Goal: Task Accomplishment & Management: Complete application form

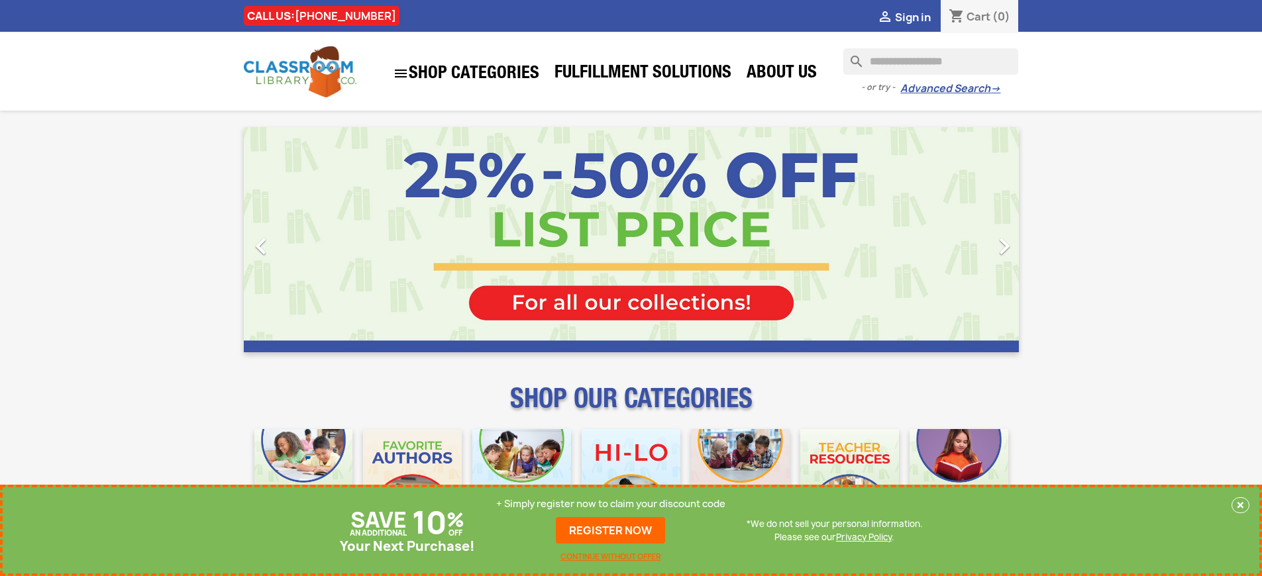
click at [614, 504] on p "+ Simply register now to claim your discount code" at bounding box center [610, 503] width 229 height 13
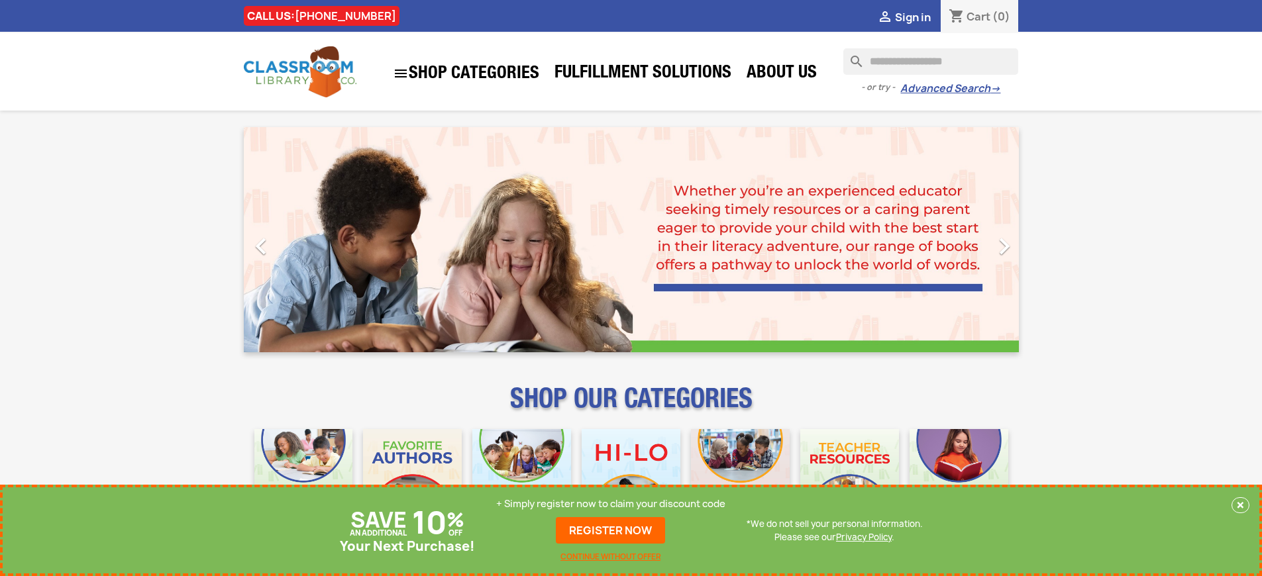
click at [614, 504] on p "+ Simply register now to claim your discount code" at bounding box center [610, 503] width 229 height 13
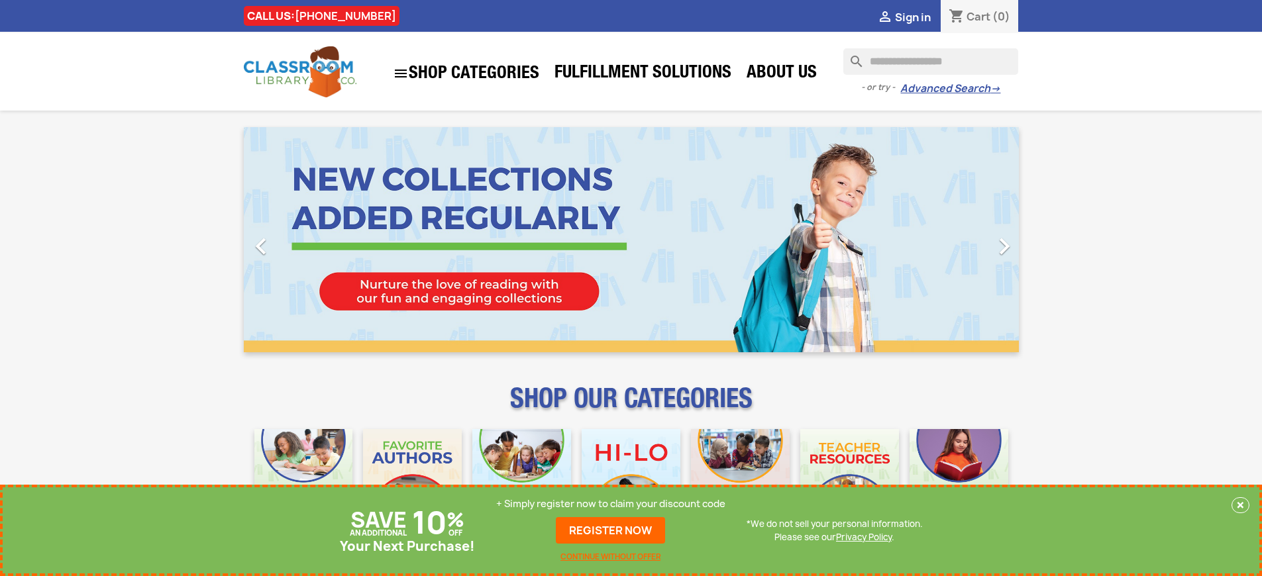
click at [614, 504] on p "+ Simply register now to claim your discount code" at bounding box center [610, 503] width 229 height 13
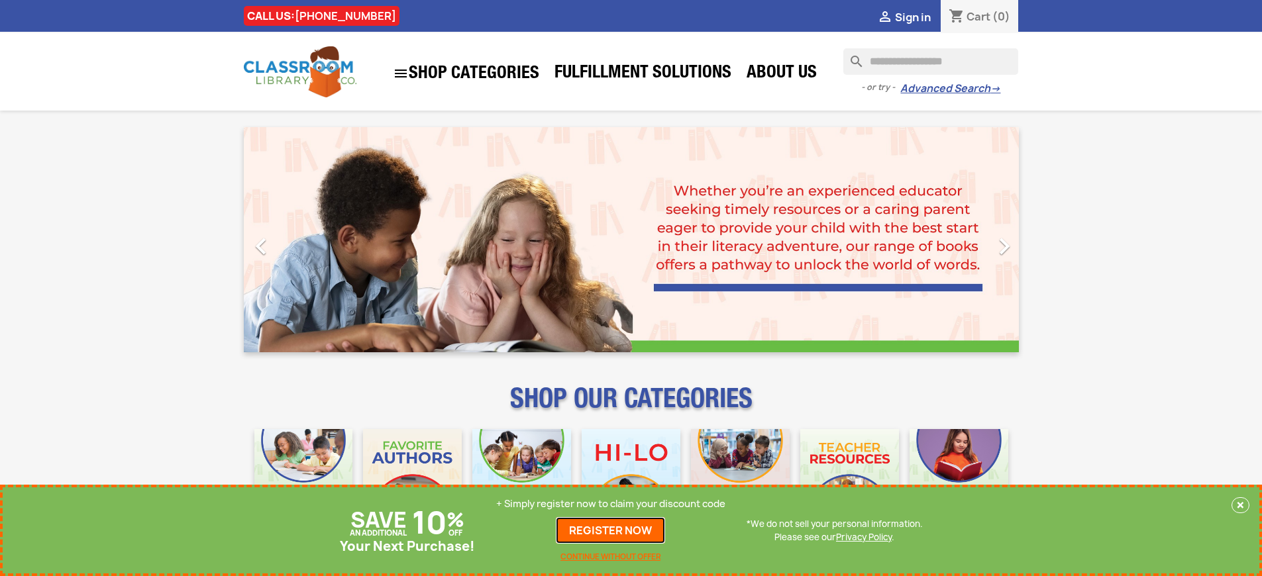
click at [614, 530] on link "REGISTER NOW" at bounding box center [610, 530] width 109 height 26
click at [614, 504] on p "+ Simply register now to claim your discount code" at bounding box center [610, 503] width 229 height 13
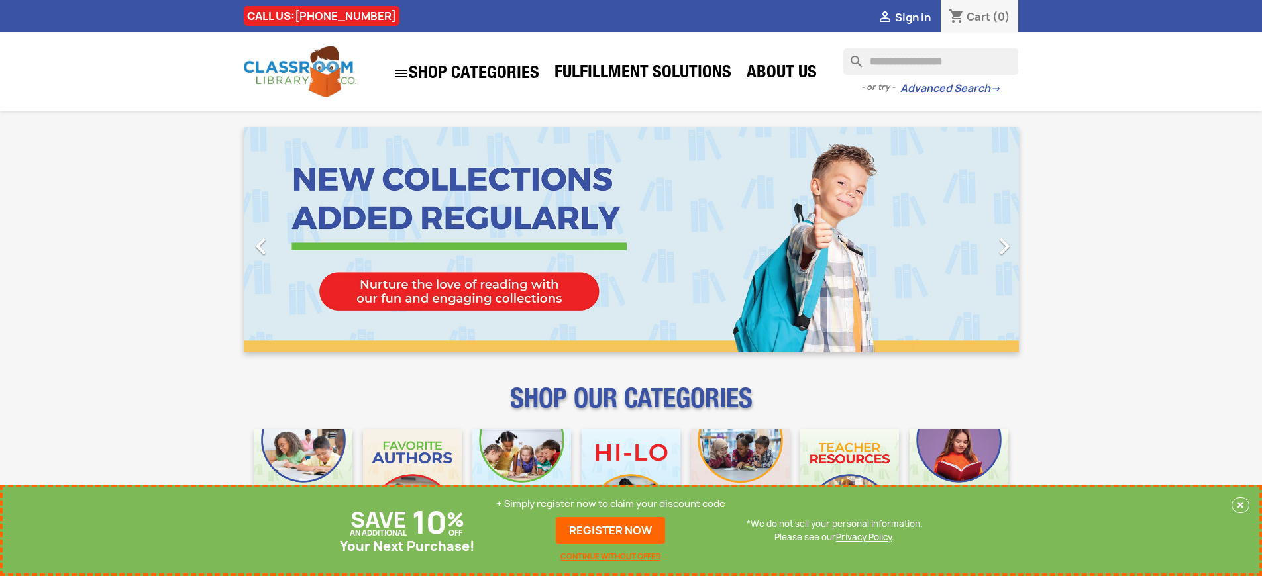
click at [614, 504] on p "+ Simply register now to claim your discount code" at bounding box center [610, 503] width 229 height 13
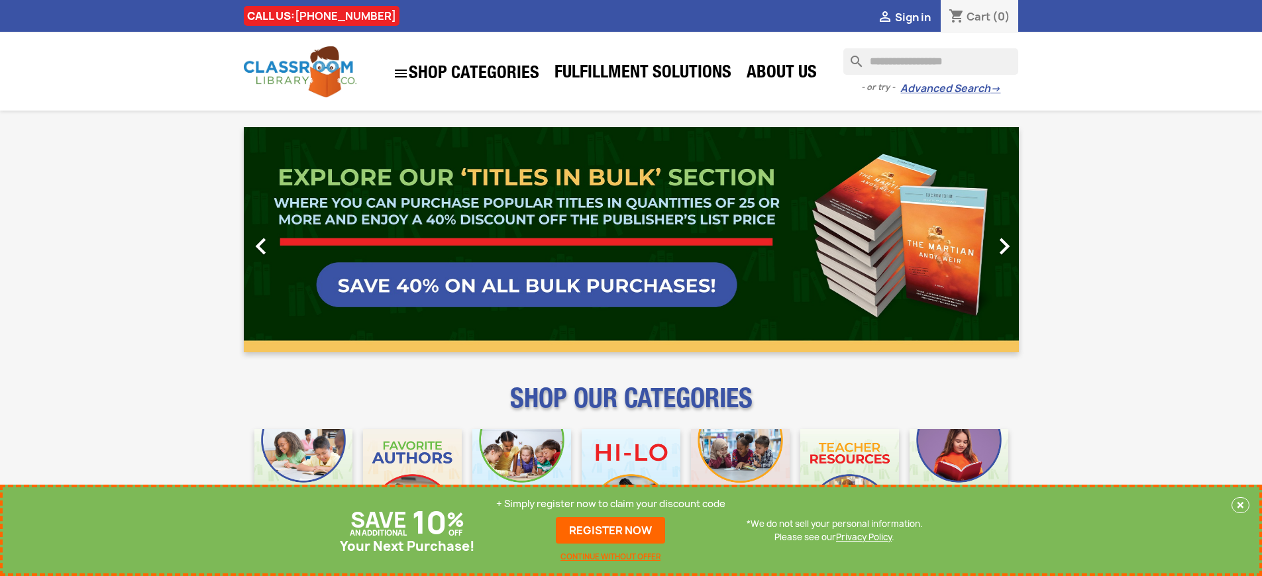
click at [614, 504] on p "+ Simply register now to claim your discount code" at bounding box center [610, 503] width 229 height 13
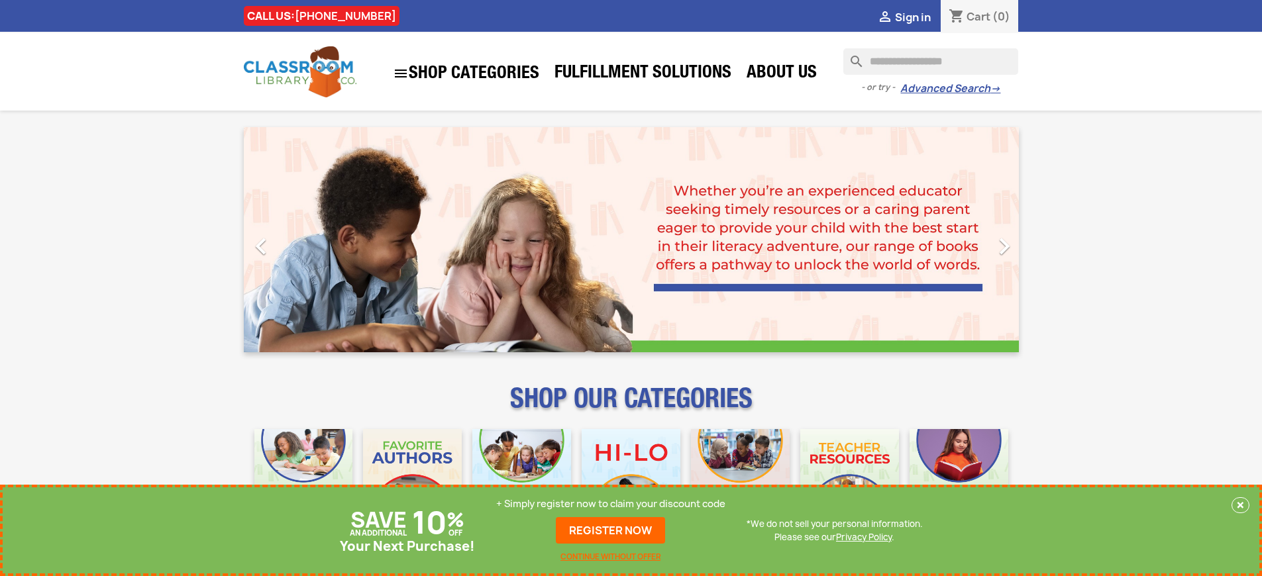
click at [614, 504] on p "+ Simply register now to claim your discount code" at bounding box center [610, 503] width 229 height 13
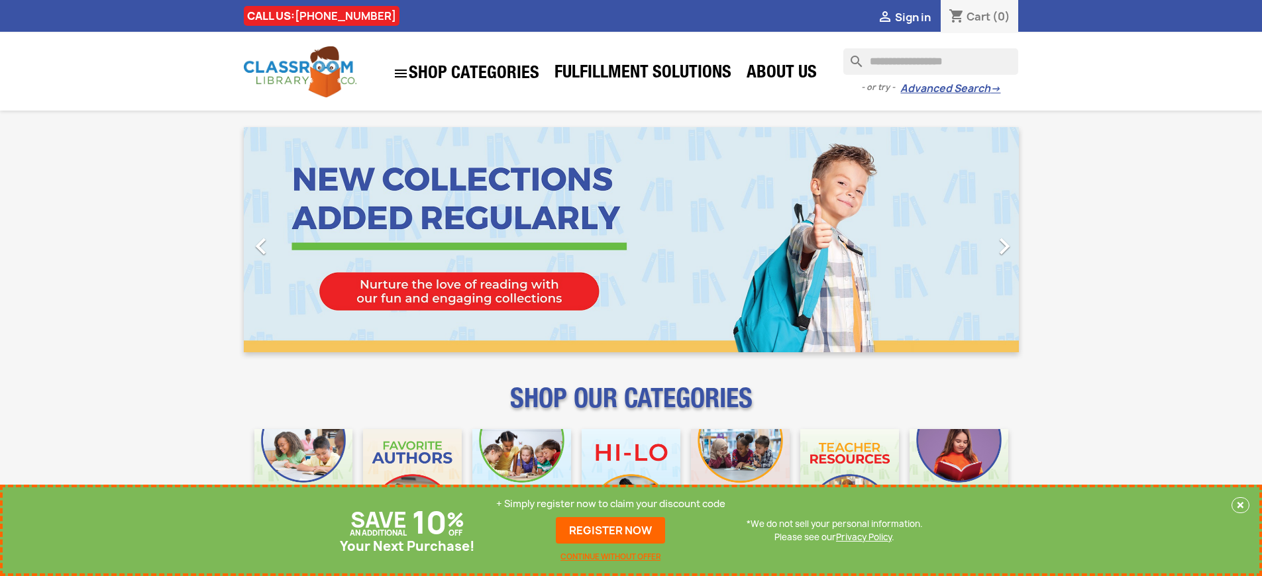
click at [614, 504] on p "+ Simply register now to claim your discount code" at bounding box center [610, 503] width 229 height 13
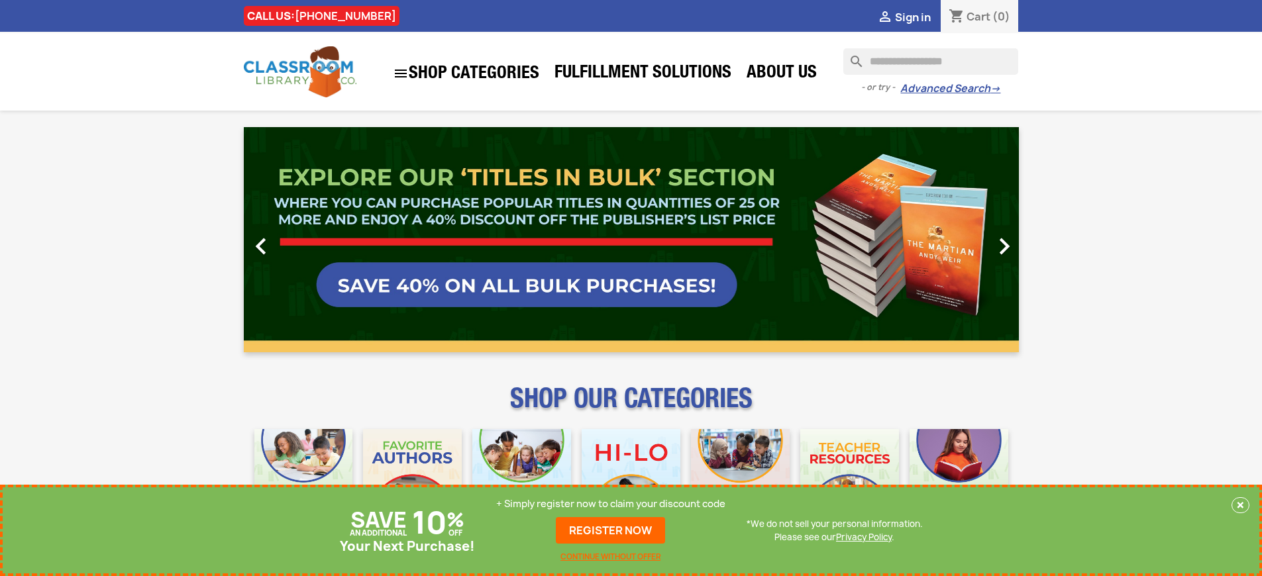
click at [614, 504] on p "+ Simply register now to claim your discount code" at bounding box center [610, 503] width 229 height 13
click at [614, 530] on link "REGISTER NOW" at bounding box center [610, 530] width 109 height 26
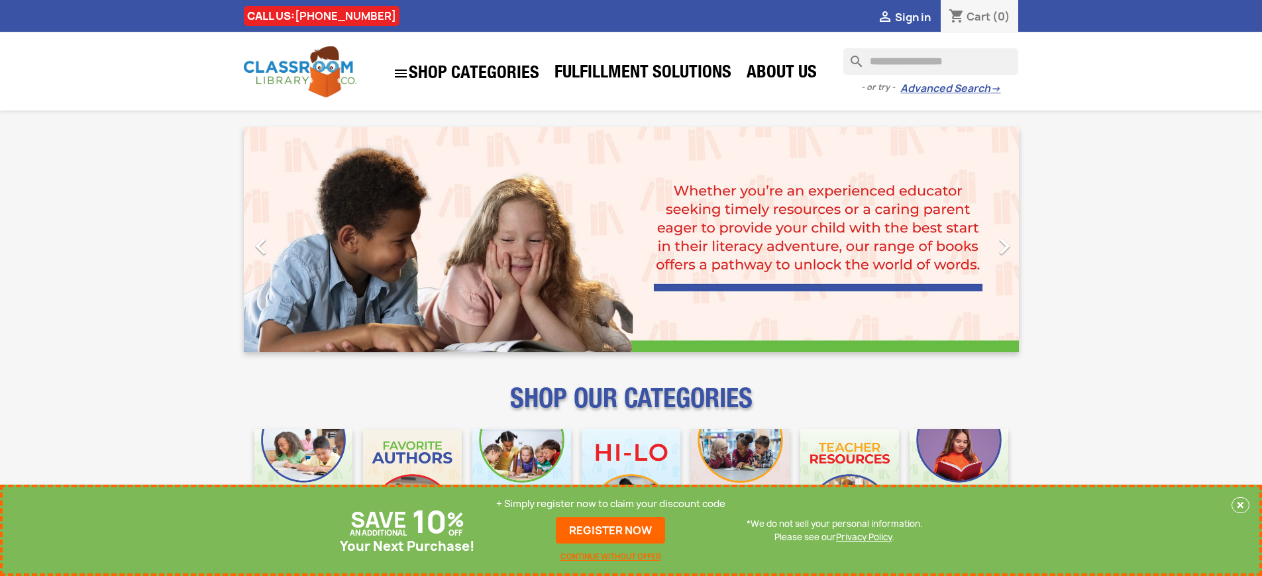
click at [614, 504] on p "+ Simply register now to claim your discount code" at bounding box center [610, 503] width 229 height 13
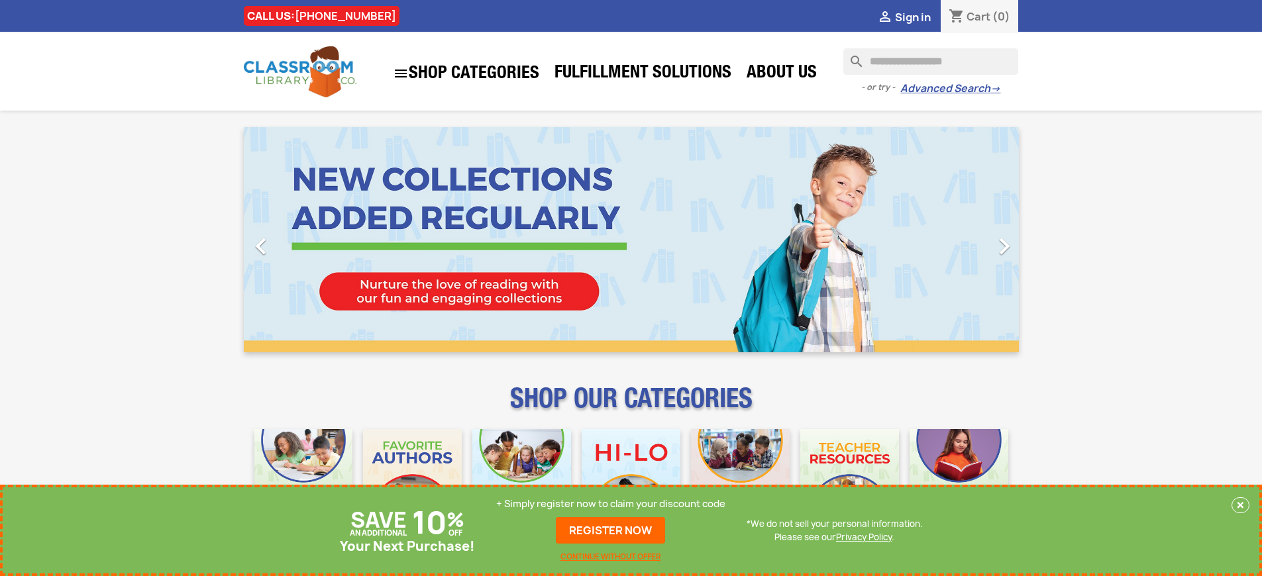
click at [614, 504] on p "+ Simply register now to claim your discount code" at bounding box center [610, 503] width 229 height 13
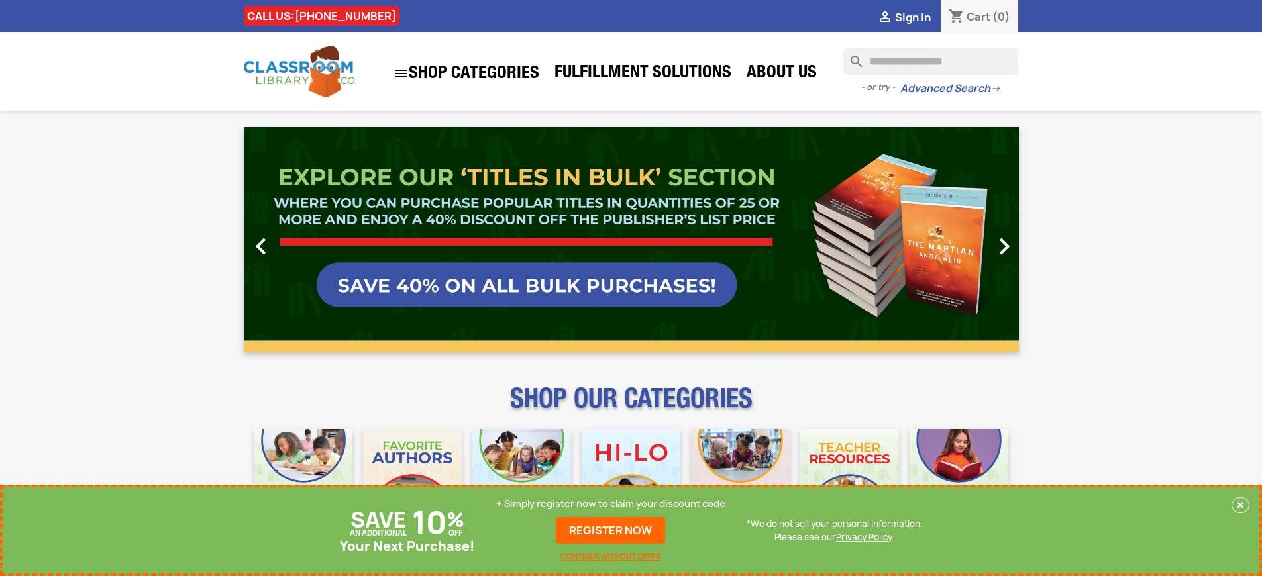
click at [614, 504] on p "+ Simply register now to claim your discount code" at bounding box center [610, 503] width 229 height 13
click at [614, 530] on link "REGISTER NOW" at bounding box center [610, 530] width 109 height 26
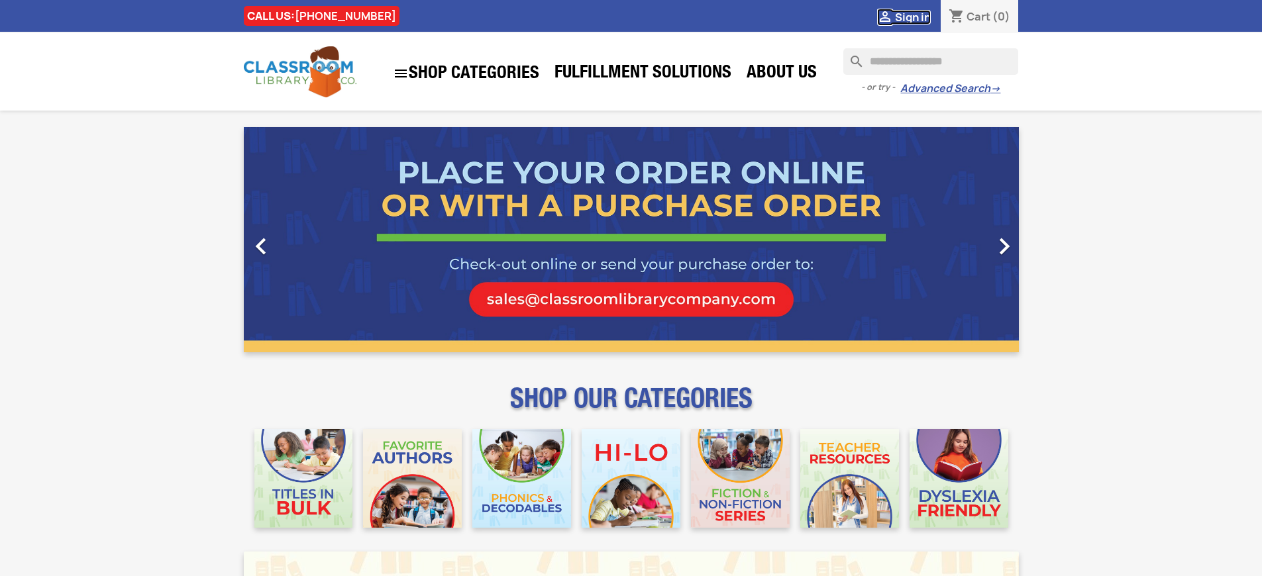
click at [919, 17] on span "Sign in" at bounding box center [913, 17] width 36 height 15
